Goal: Transaction & Acquisition: Purchase product/service

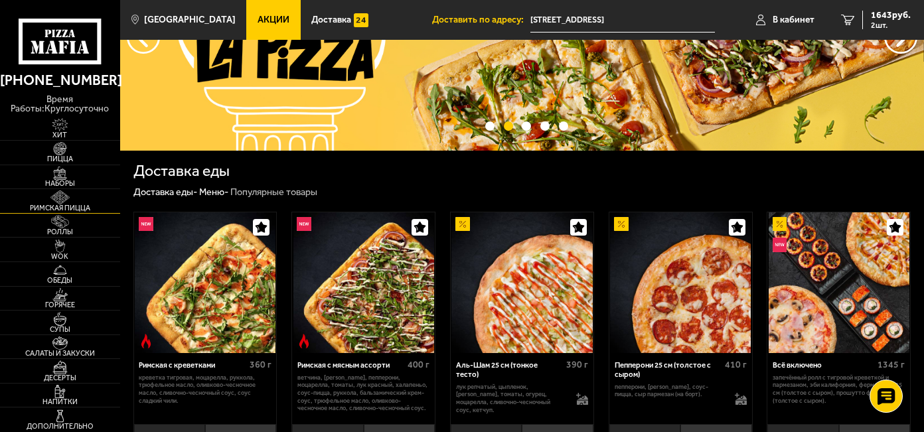
scroll to position [120, 0]
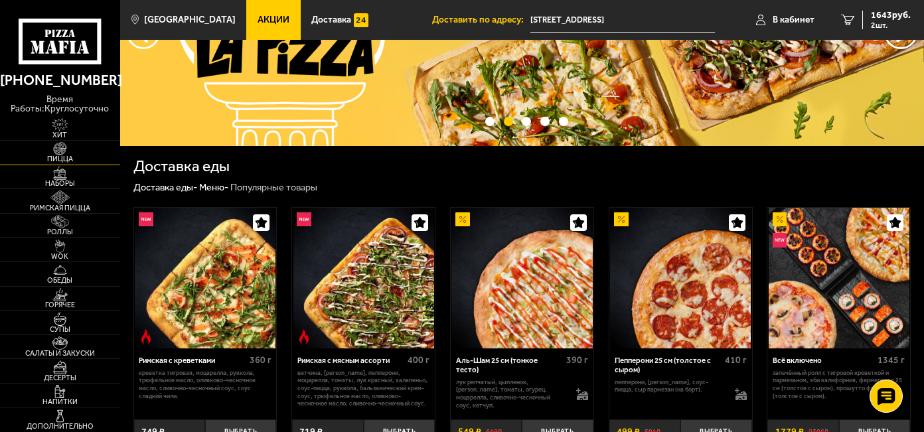
click at [54, 151] on img at bounding box center [60, 148] width 37 height 13
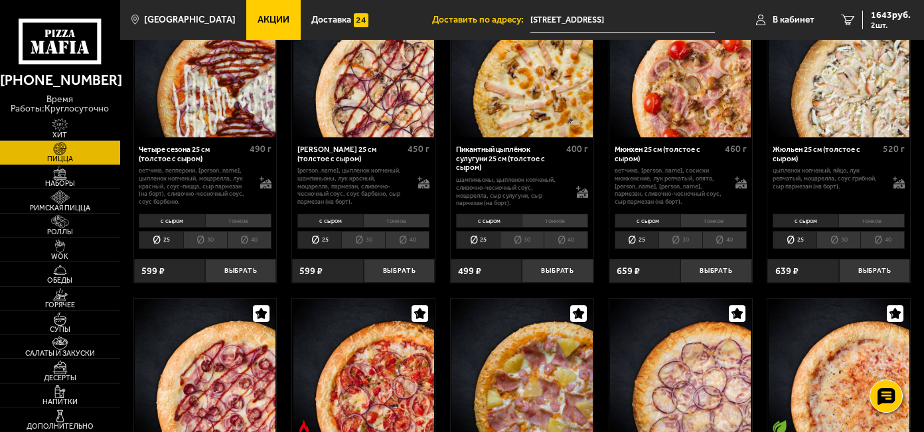
scroll to position [1569, 0]
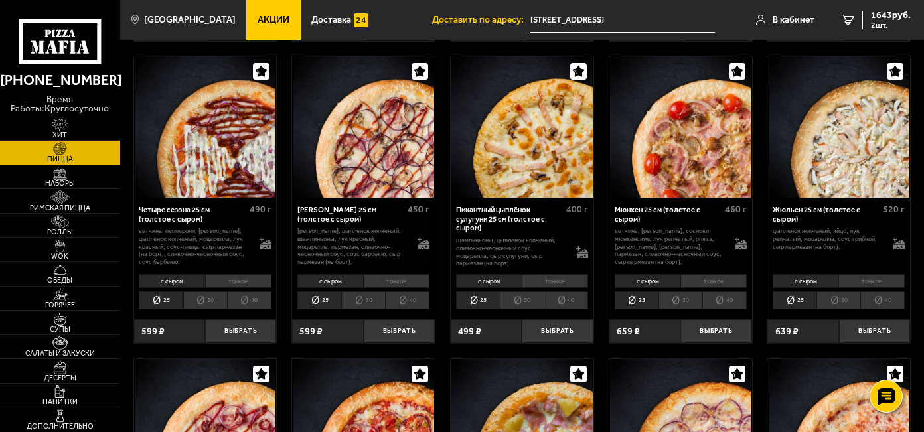
click at [242, 277] on li "тонкое" at bounding box center [238, 281] width 66 height 14
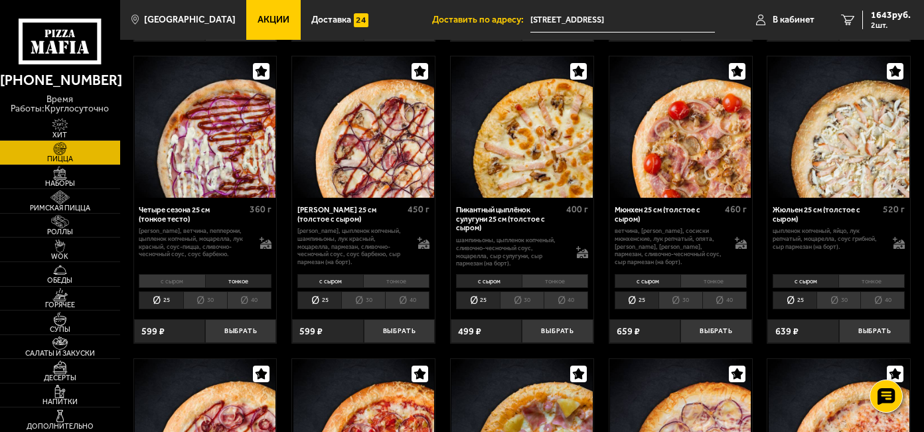
click at [204, 298] on li "30" at bounding box center [205, 300] width 44 height 18
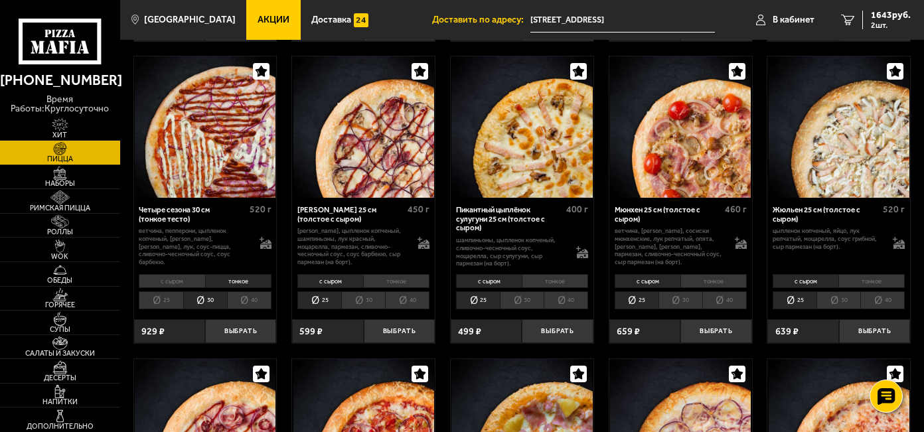
click at [167, 297] on li "25" at bounding box center [161, 300] width 44 height 18
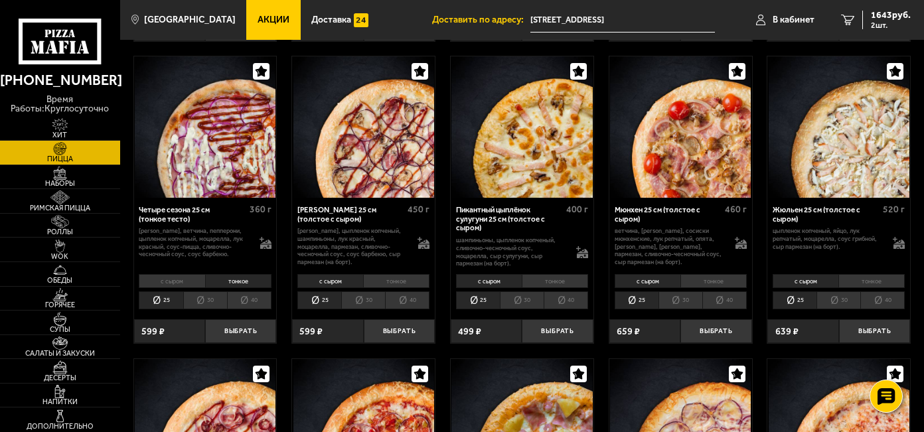
click at [212, 297] on li "30" at bounding box center [205, 300] width 44 height 18
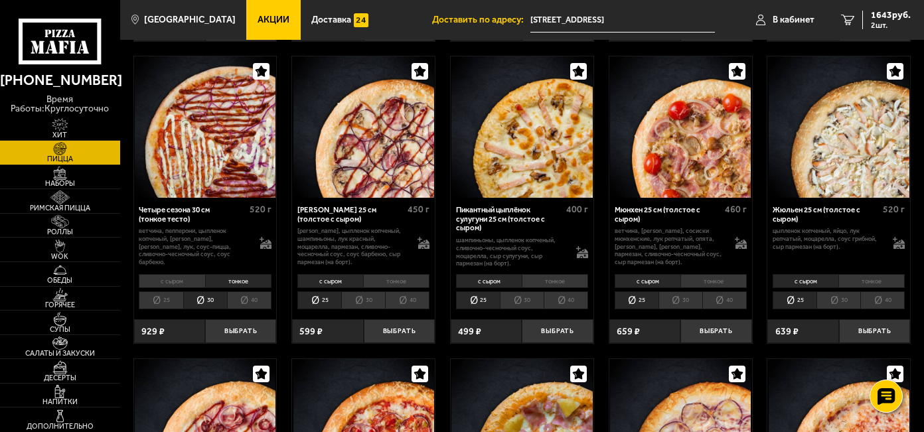
click at [360, 299] on li "30" at bounding box center [363, 300] width 44 height 18
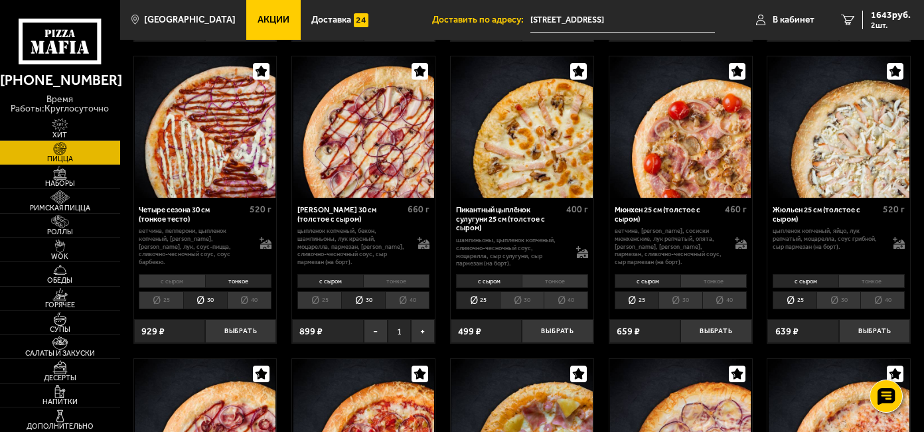
click at [405, 299] on li "40" at bounding box center [407, 300] width 44 height 18
click at [360, 297] on li "30" at bounding box center [363, 300] width 44 height 18
click at [260, 296] on li "40" at bounding box center [249, 300] width 44 height 18
click at [212, 293] on li "30" at bounding box center [205, 300] width 44 height 18
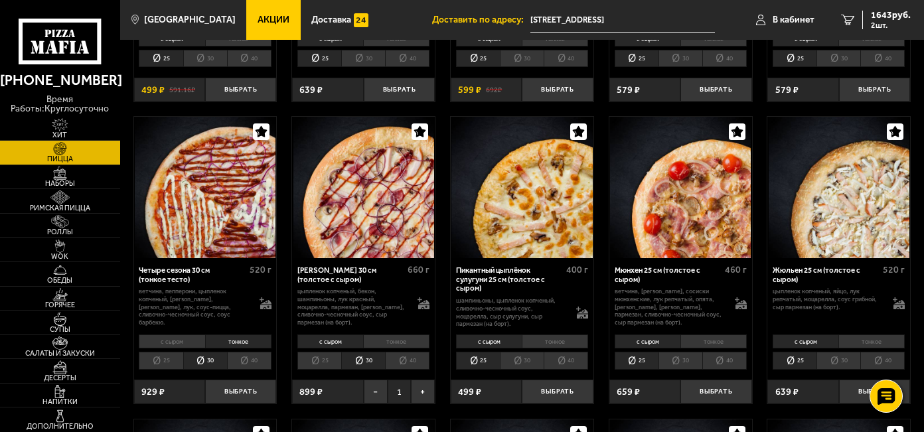
click at [166, 353] on li "25" at bounding box center [161, 361] width 44 height 18
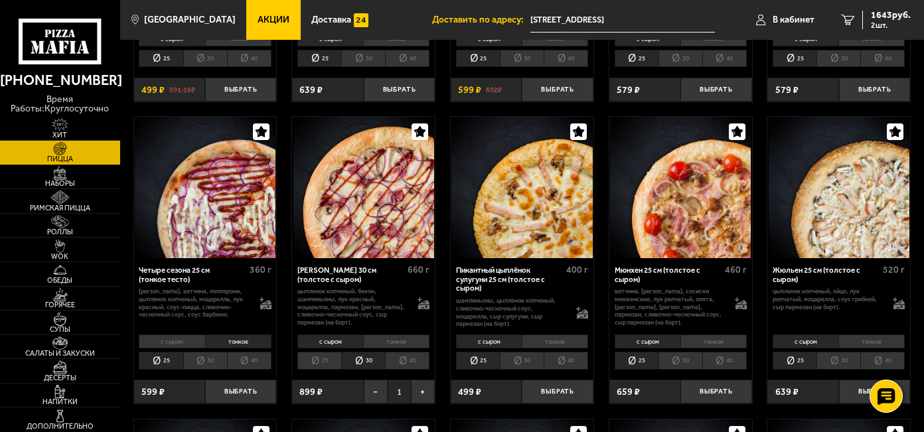
click at [198, 353] on li "30" at bounding box center [205, 361] width 44 height 18
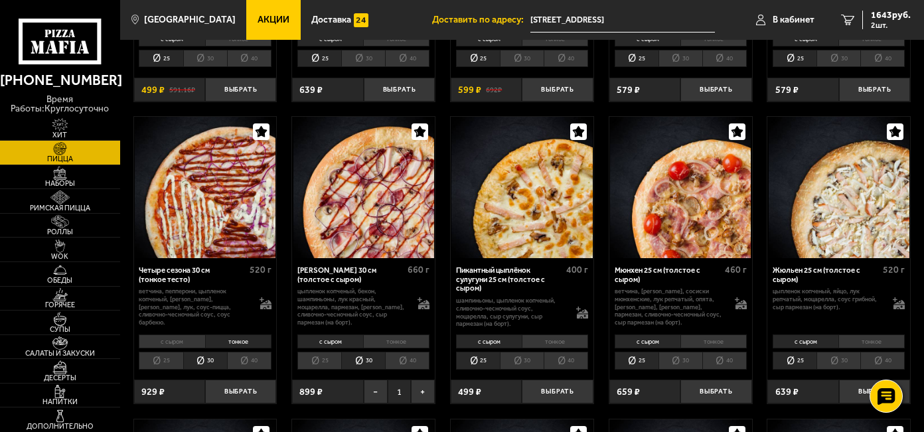
click at [166, 355] on li "25" at bounding box center [161, 361] width 44 height 18
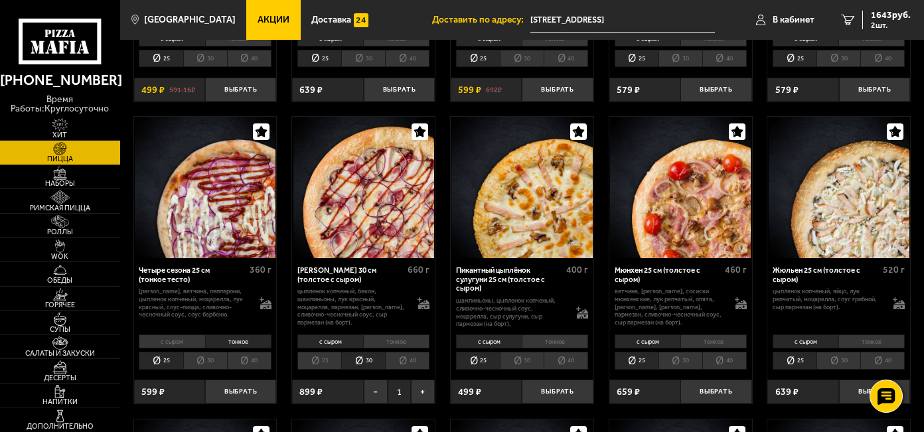
click at [202, 354] on li "30" at bounding box center [205, 361] width 44 height 18
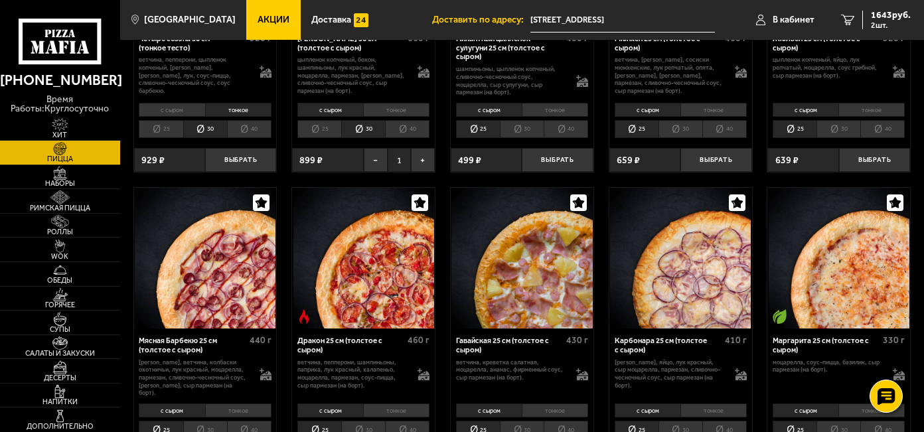
scroll to position [1810, 0]
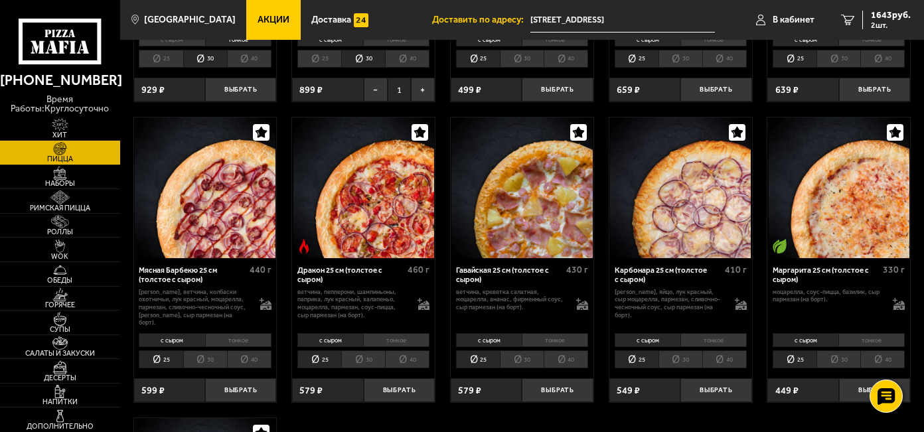
click at [206, 352] on li "30" at bounding box center [205, 360] width 44 height 18
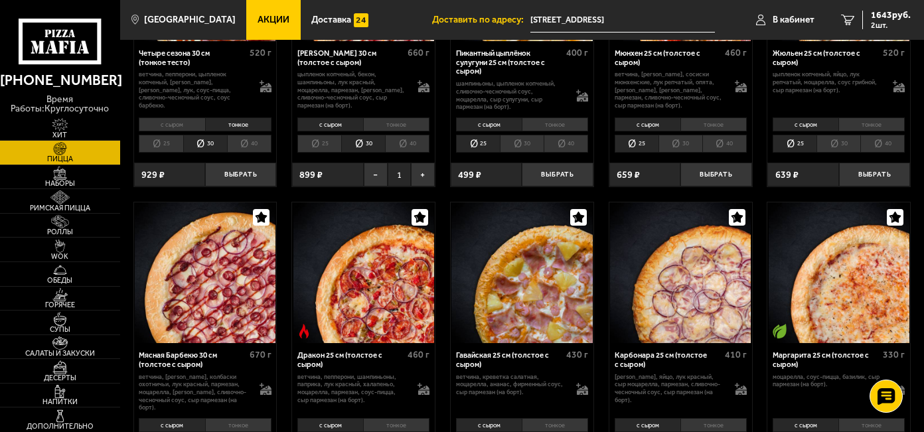
scroll to position [1689, 0]
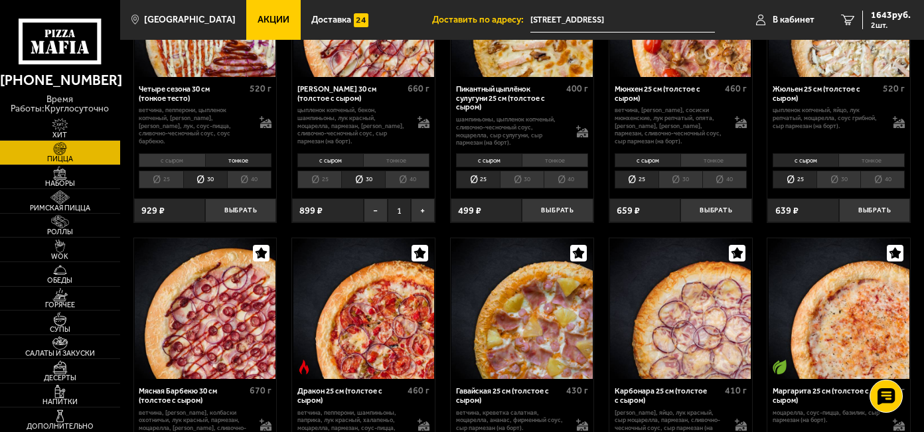
click at [366, 188] on div "с сыром тонкое 25 30 40 Топпинги" at bounding box center [363, 171] width 143 height 42
click at [366, 186] on li "30" at bounding box center [363, 180] width 44 height 18
click at [389, 163] on li "тонкое" at bounding box center [396, 160] width 66 height 14
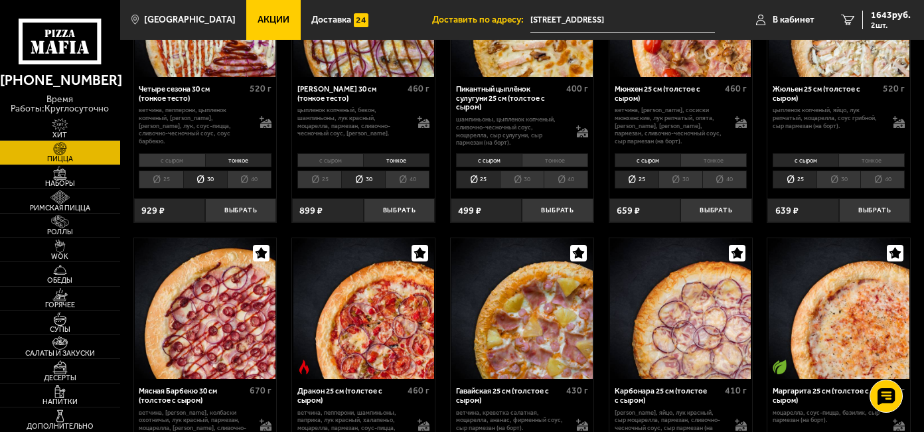
click at [372, 177] on li "30" at bounding box center [363, 180] width 44 height 18
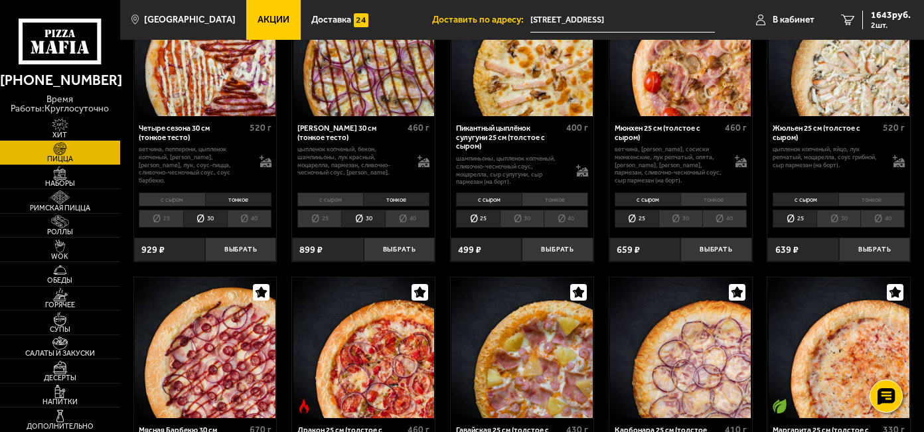
scroll to position [1629, 0]
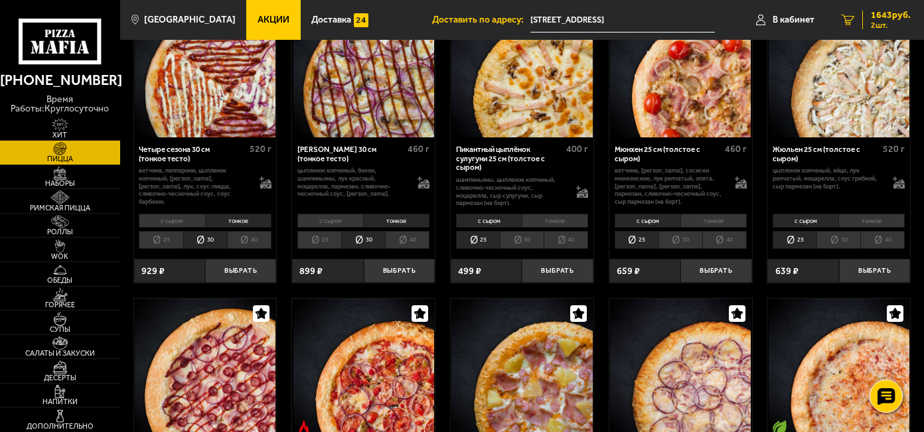
click at [871, 17] on span "1643 руб." at bounding box center [891, 15] width 40 height 9
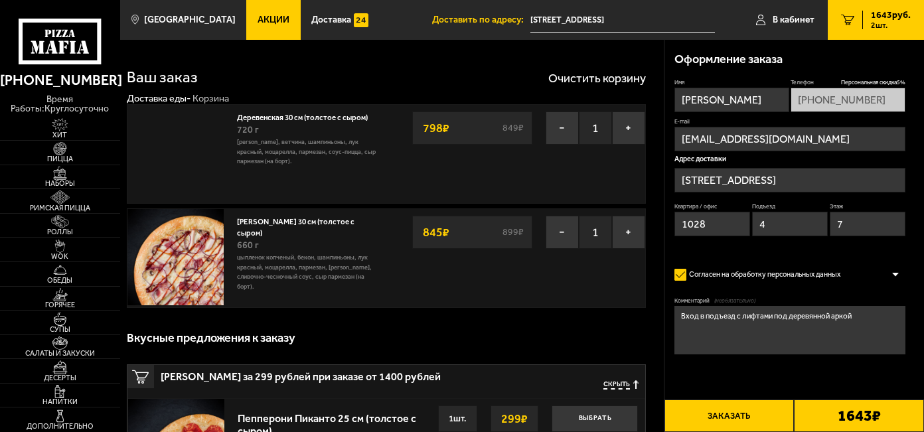
type input "[STREET_ADDRESS]"
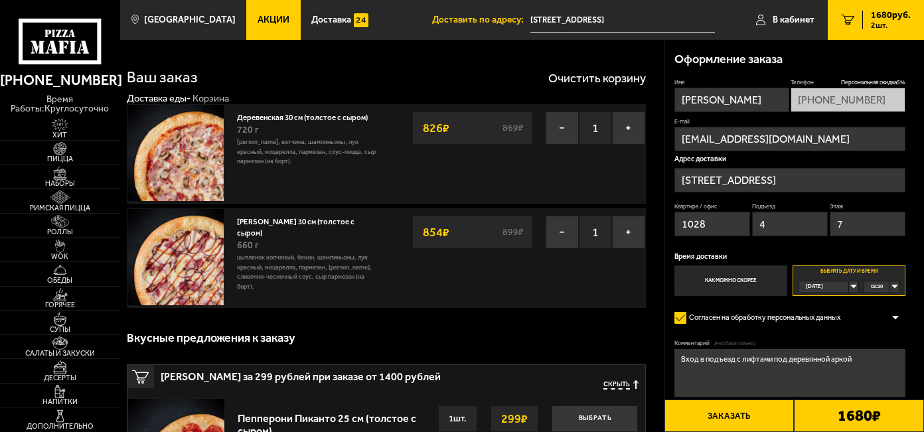
click at [437, 230] on strong "854 ₽" at bounding box center [436, 232] width 33 height 25
click at [437, 232] on strong "854 ₽" at bounding box center [436, 232] width 33 height 25
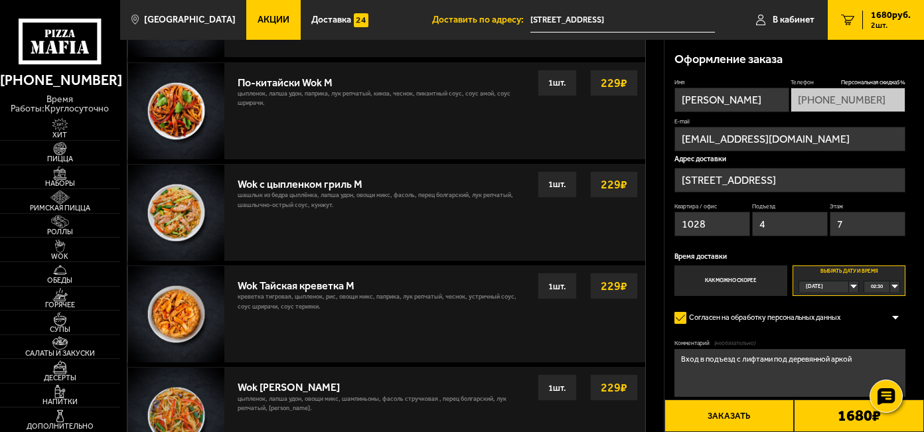
scroll to position [965, 0]
